Goal: Information Seeking & Learning: Understand process/instructions

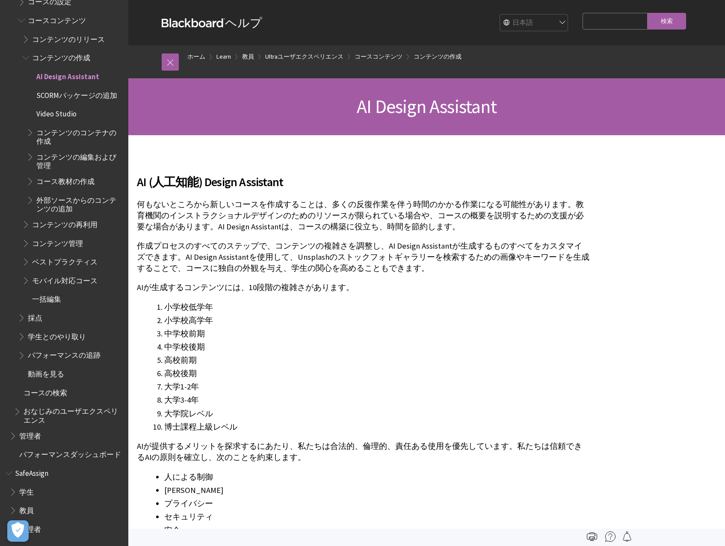
click at [225, 338] on li "中学校前期" at bounding box center [377, 334] width 426 height 12
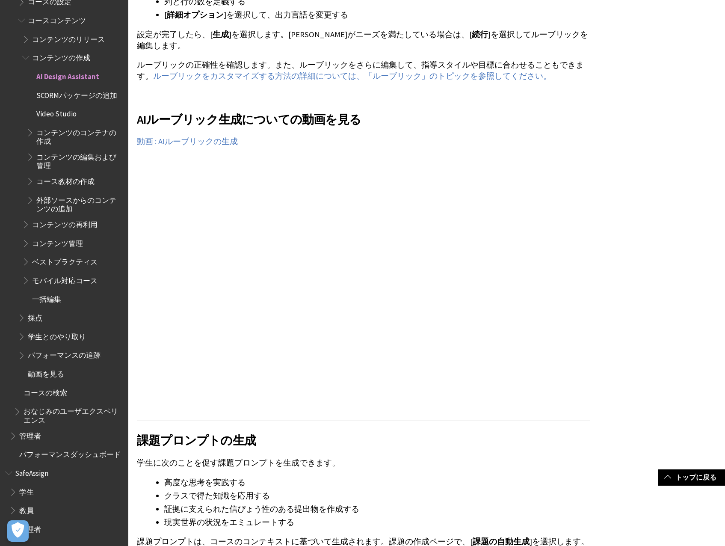
scroll to position [4509, 0]
drag, startPoint x: 136, startPoint y: 119, endPoint x: 255, endPoint y: 119, distance: 119.0
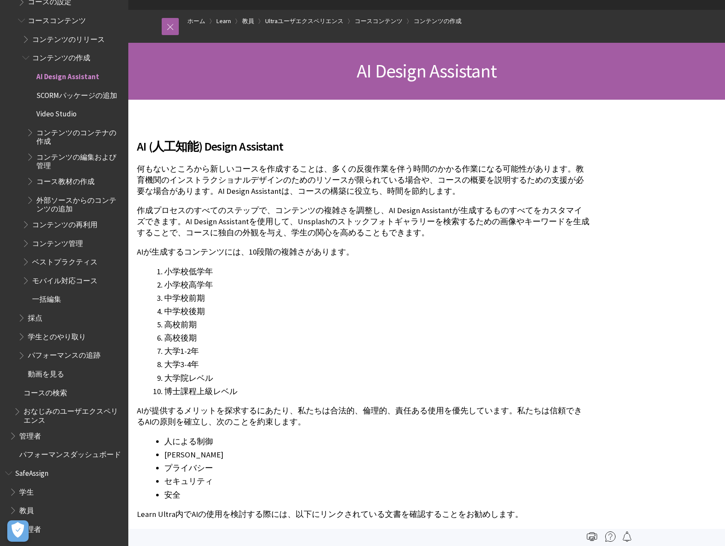
scroll to position [0, 0]
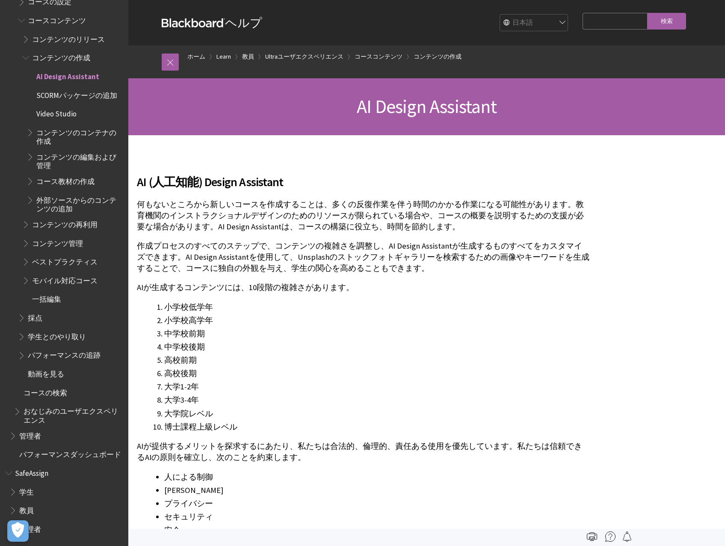
click at [243, 214] on p "何もないところから新しいコースを作成することは、多くの反復作業を伴う時間のかかる作業になる可能性があります。教育機関のインストラクショナルデザインのためのリソ…" at bounding box center [363, 216] width 453 height 34
drag, startPoint x: 243, startPoint y: 214, endPoint x: 169, endPoint y: 199, distance: 76.4
click at [169, 199] on p "何もないところから新しいコースを作成することは、多くの反復作業を伴う時間のかかる作業になる可能性があります。教育機関のインストラクショナルデザインのためのリソ…" at bounding box center [363, 216] width 453 height 34
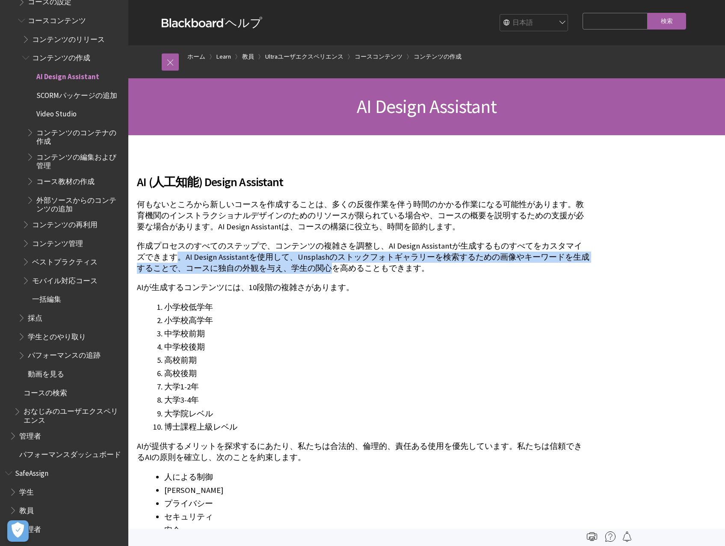
drag, startPoint x: 163, startPoint y: 257, endPoint x: 304, endPoint y: 273, distance: 142.1
click at [304, 273] on p "作成プロセスのすべてのステップで、コンテンツの複雑さを調整し、AI Design Assistantが生成するものすべてをカスタマイズできます。AI Desi…" at bounding box center [363, 257] width 453 height 34
drag, startPoint x: 304, startPoint y: 273, endPoint x: 305, endPoint y: 302, distance: 28.7
click at [305, 302] on li "小学校低学年" at bounding box center [377, 307] width 426 height 12
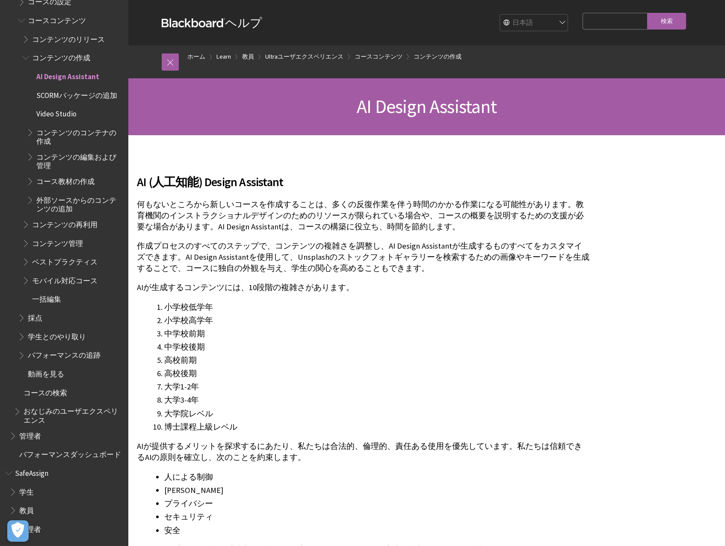
scroll to position [50, 0]
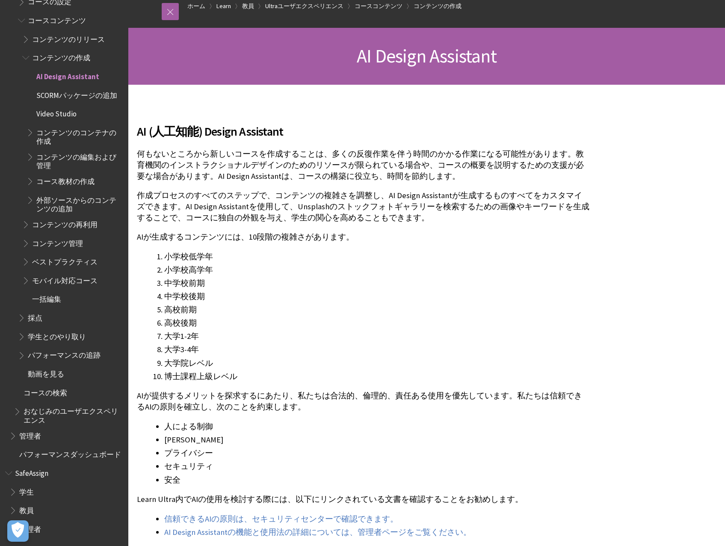
click at [248, 220] on p "作成プロセスのすべてのステップで、コンテンツの複雑さを調整し、AI Design Assistantが生成するものすべてをカスタマイズできます。AI Desi…" at bounding box center [363, 207] width 453 height 34
click at [226, 191] on p "作成プロセスのすべてのステップで、コンテンツの複雑さを調整し、AI Design Assistantが生成するものすべてをカスタマイズできます。AI Desi…" at bounding box center [363, 207] width 453 height 34
drag, startPoint x: 216, startPoint y: 90, endPoint x: 186, endPoint y: 67, distance: 37.8
